Goal: Information Seeking & Learning: Learn about a topic

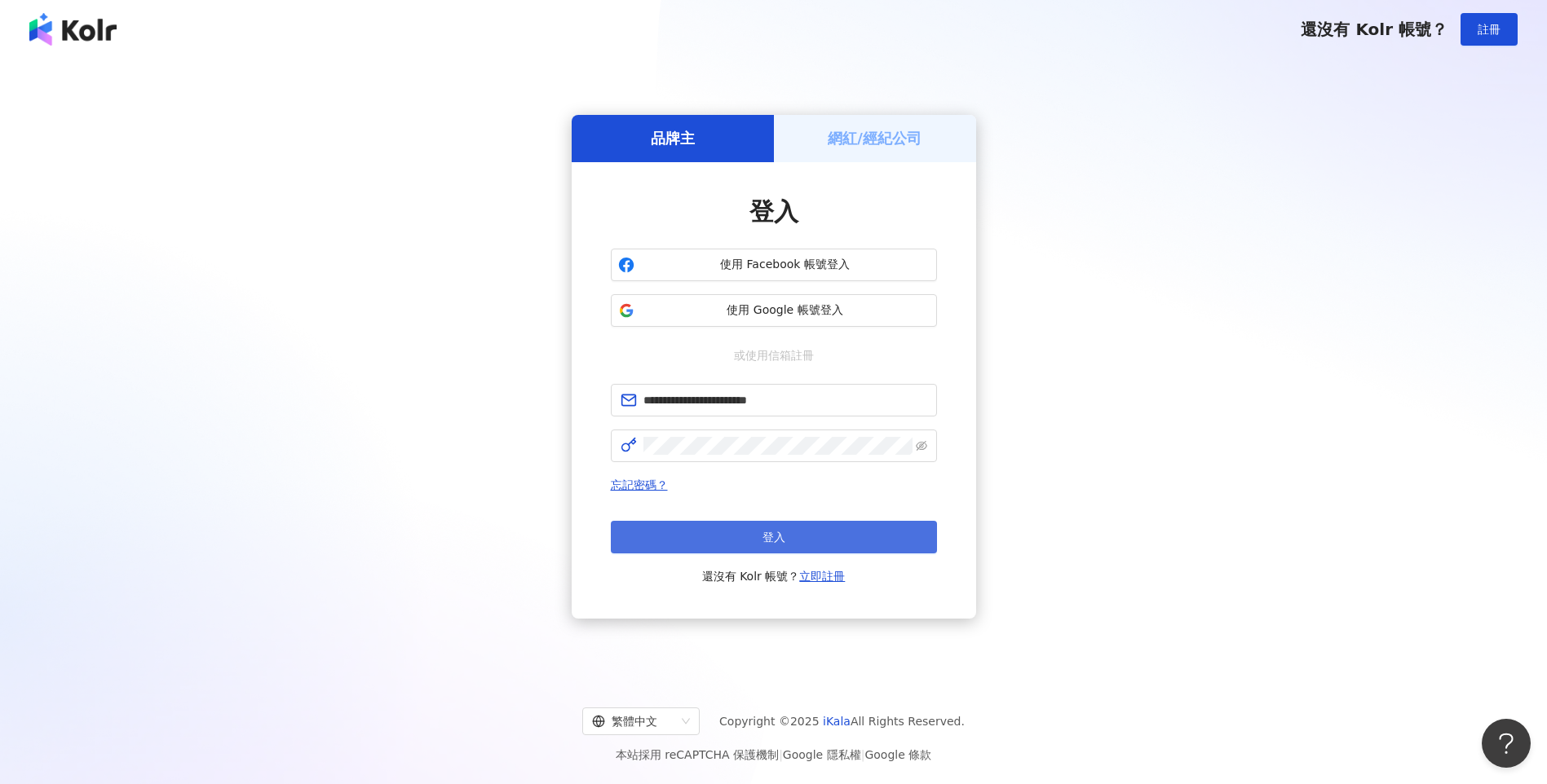
click at [791, 529] on button "登入" at bounding box center [774, 537] width 326 height 33
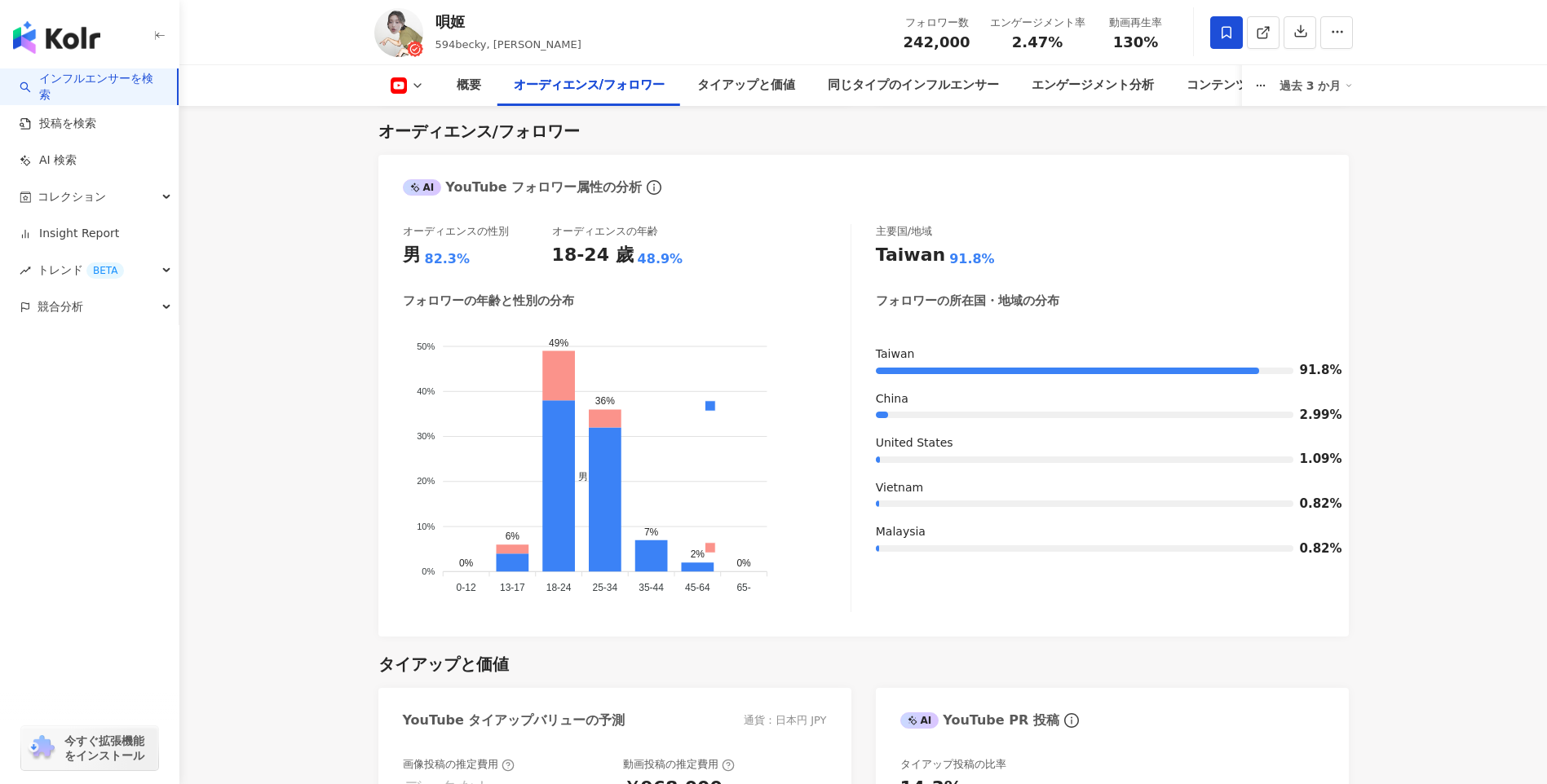
scroll to position [1500, 0]
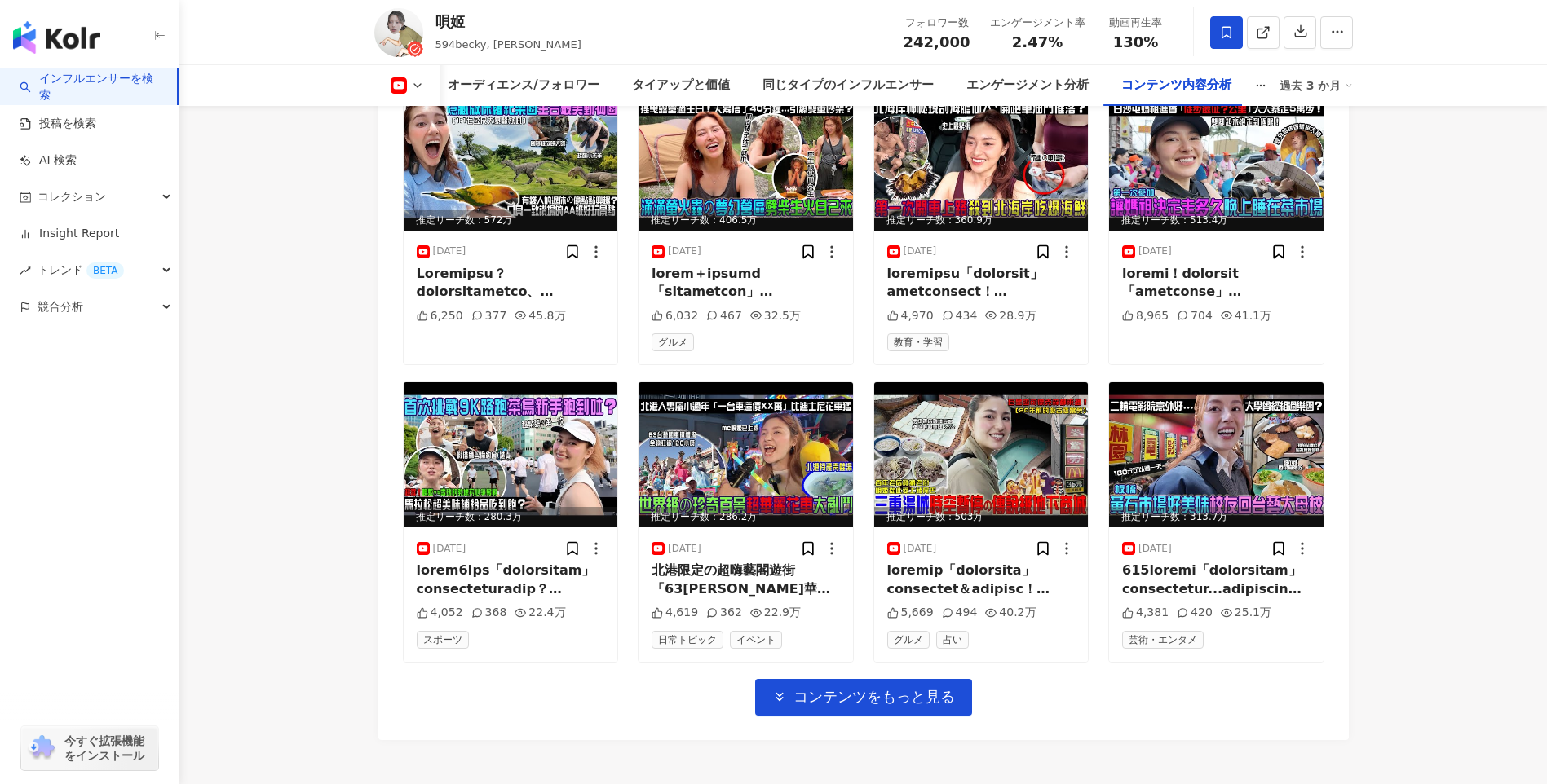
scroll to position [4925, 0]
